Goal: Transaction & Acquisition: Purchase product/service

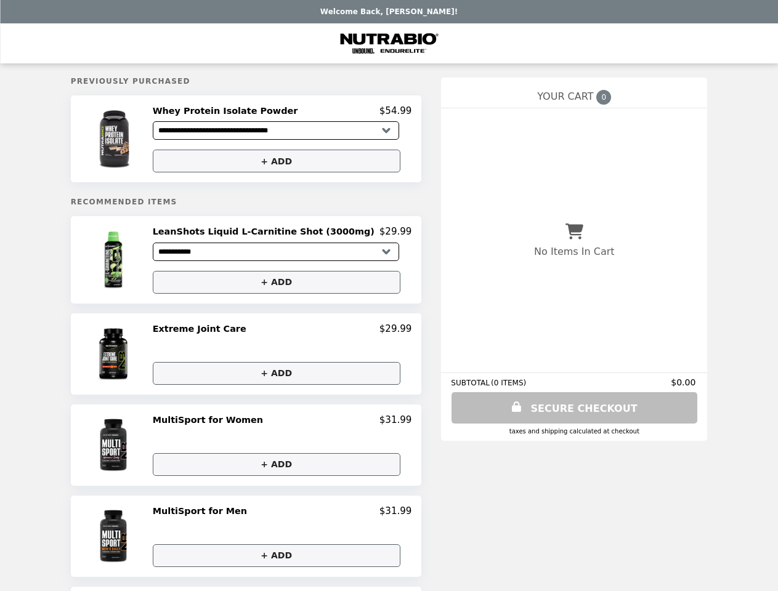
select select "**********"
click at [140, 140] on img at bounding box center [114, 138] width 70 height 67
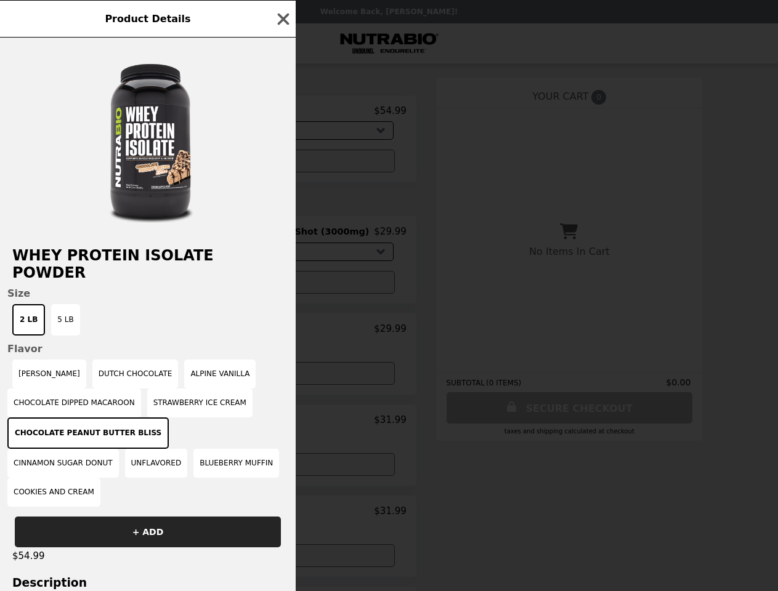
click at [282, 113] on div "Product Details Whey Protein Isolate Powder Size 2 LB 5 LB Flavor Vanilla Caram…" at bounding box center [389, 295] width 778 height 591
click at [282, 163] on div at bounding box center [148, 136] width 296 height 197
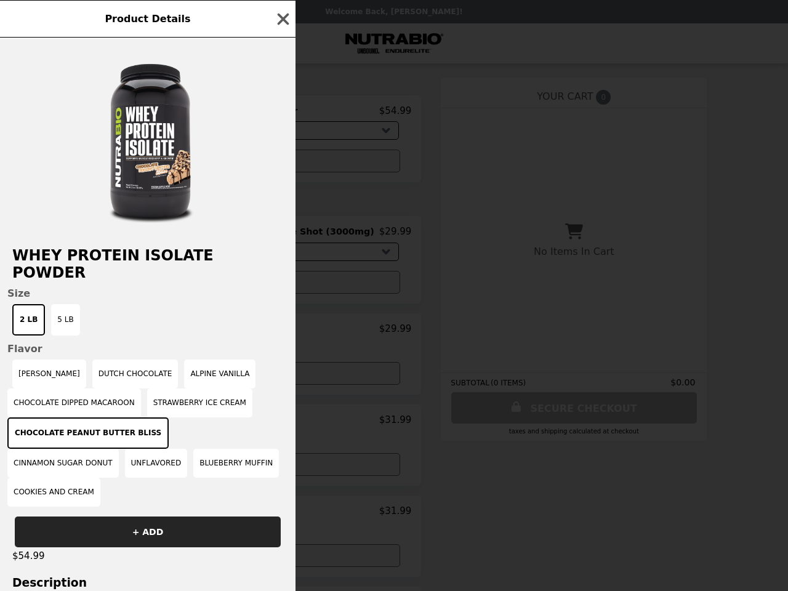
click at [140, 264] on h2 "Whey Protein Isolate Powder" at bounding box center [148, 264] width 296 height 34
click at [282, 236] on div "Product Details Whey Protein Isolate Powder Size 2 LB 5 LB Flavor Vanilla Caram…" at bounding box center [394, 295] width 788 height 591
click at [282, 286] on button "+ ADD" at bounding box center [277, 282] width 248 height 23
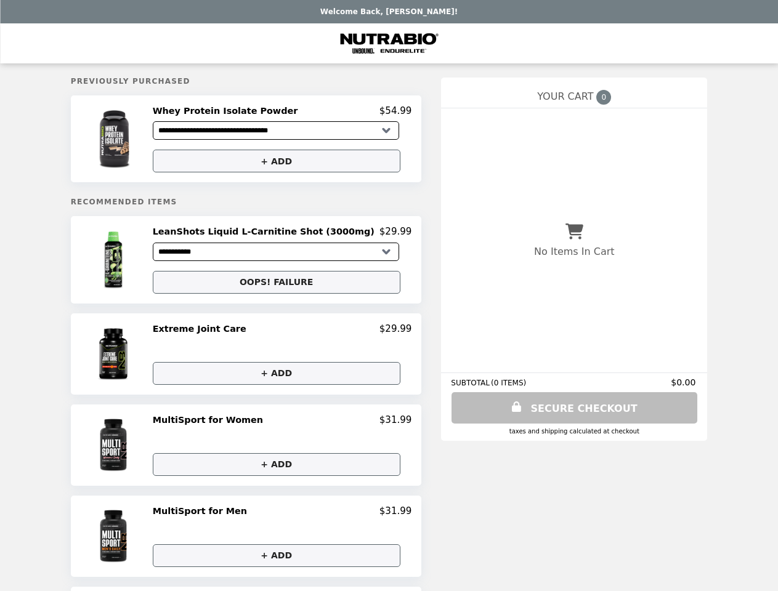
click at [140, 358] on img at bounding box center [115, 354] width 65 height 62
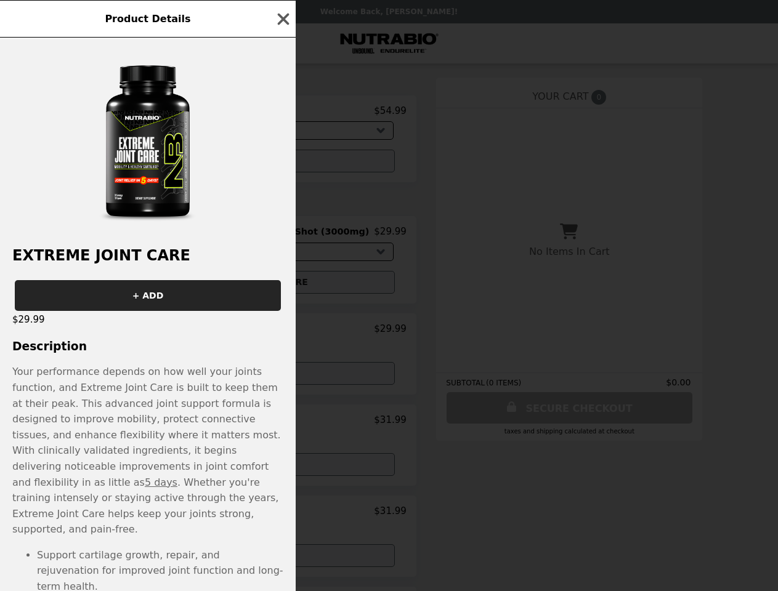
click at [282, 334] on div "Product Details Extreme Joint Care + ADD $29.99 Description Your performance de…" at bounding box center [389, 295] width 778 height 591
click at [282, 378] on p "Your performance depends on how well your joints function, and Extreme Joint Ca…" at bounding box center [147, 451] width 271 height 174
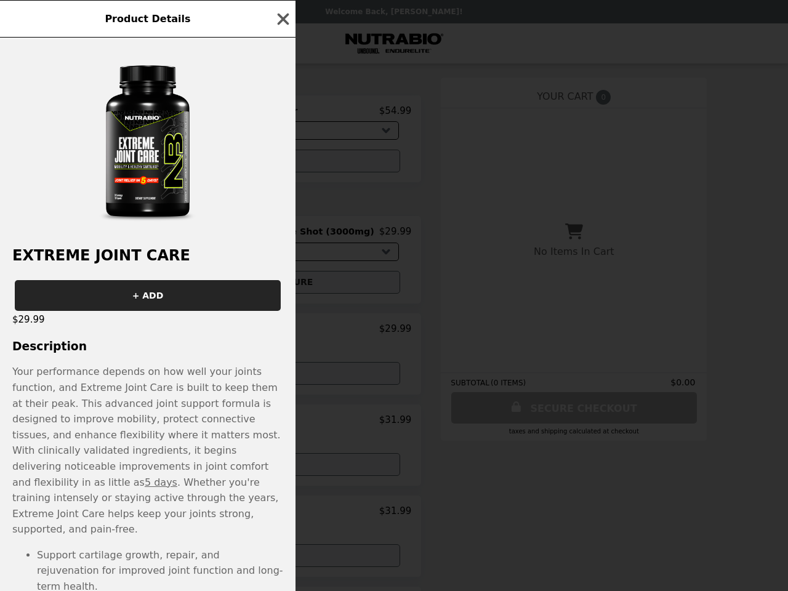
click at [140, 450] on p "Your performance depends on how well your joints function, and Extreme Joint Ca…" at bounding box center [147, 451] width 271 height 174
